Goal: Information Seeking & Learning: Learn about a topic

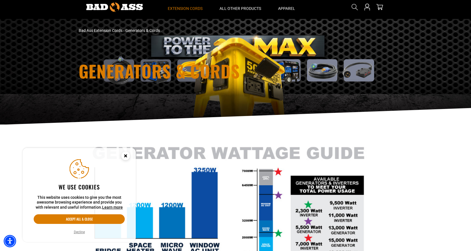
scroll to position [28, 0]
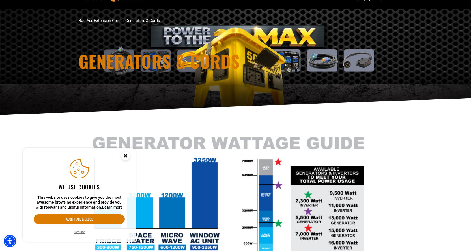
click at [127, 157] on circle "Close this option" at bounding box center [125, 156] width 8 height 8
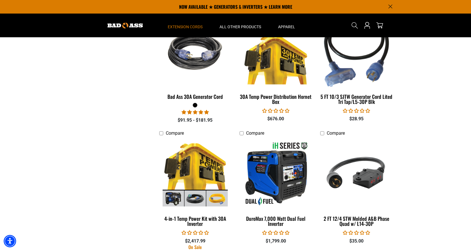
scroll to position [566, 0]
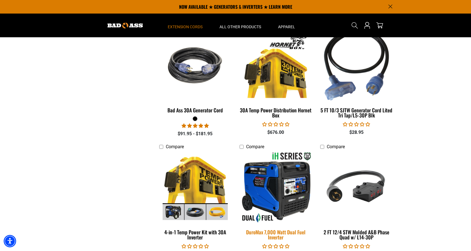
click at [296, 171] on img at bounding box center [275, 188] width 79 height 72
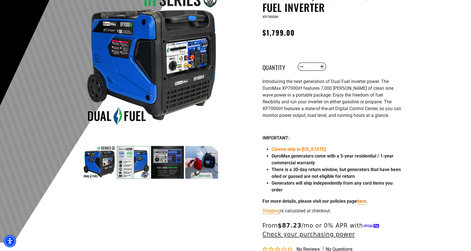
scroll to position [85, 0]
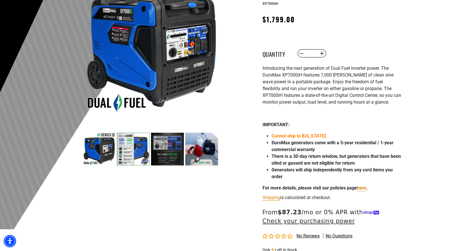
click at [134, 147] on img at bounding box center [133, 149] width 33 height 33
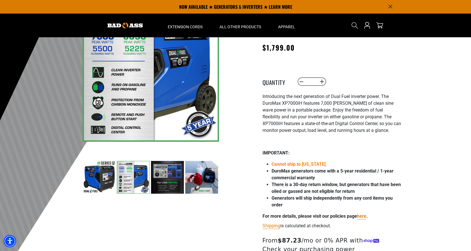
scroll to position [28, 0]
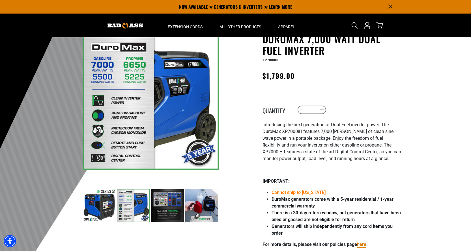
click at [164, 205] on img at bounding box center [167, 206] width 33 height 33
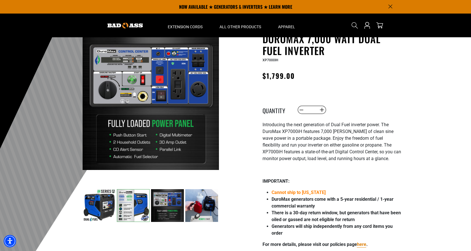
click at [214, 202] on img at bounding box center [201, 206] width 33 height 33
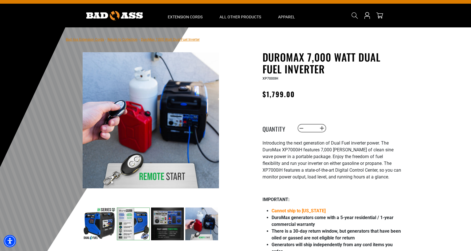
scroll to position [0, 0]
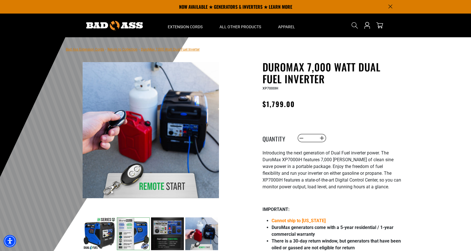
click at [122, 49] on link "Return to Collection" at bounding box center [122, 50] width 30 height 4
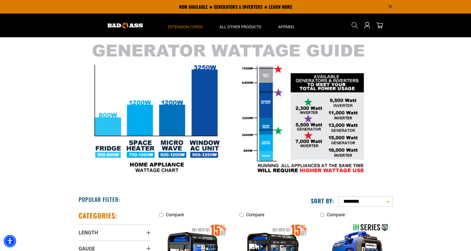
scroll to position [85, 0]
